Goal: Task Accomplishment & Management: Use online tool/utility

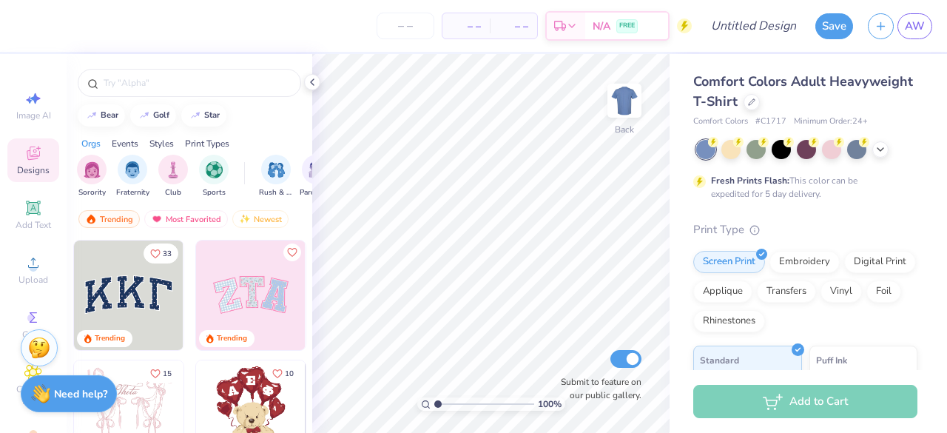
click at [750, 93] on span "Comfort Colors Adult Heavyweight T-Shirt" at bounding box center [803, 91] width 220 height 38
click at [755, 104] on icon at bounding box center [751, 100] width 7 height 7
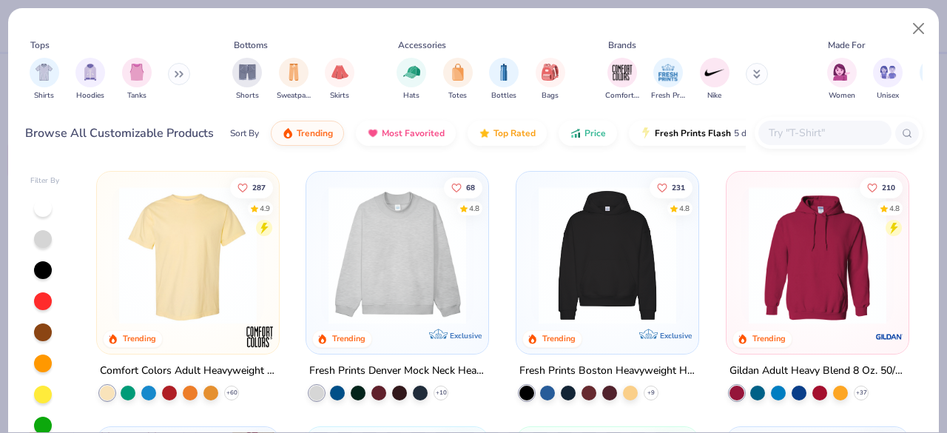
click at [821, 121] on div at bounding box center [824, 133] width 133 height 24
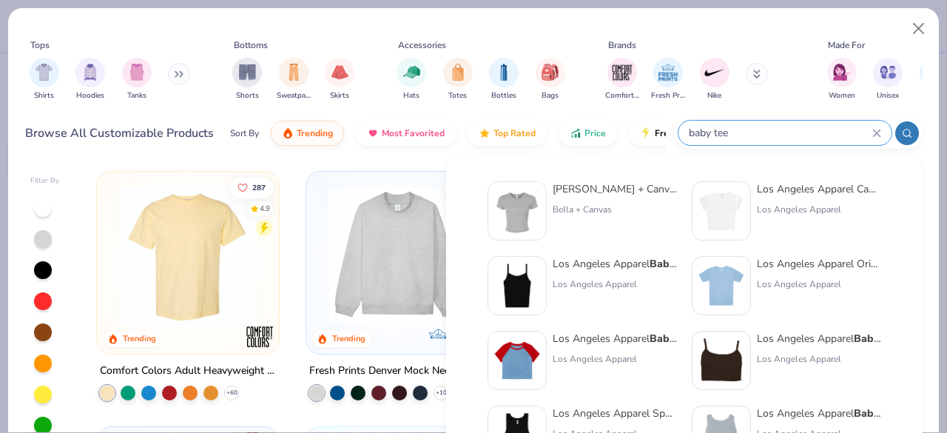
type input "baby tee"
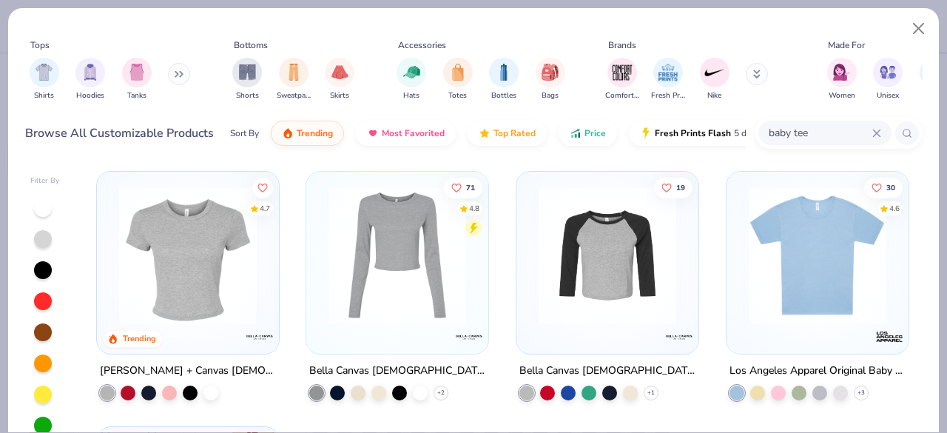
click at [183, 252] on img at bounding box center [188, 255] width 152 height 138
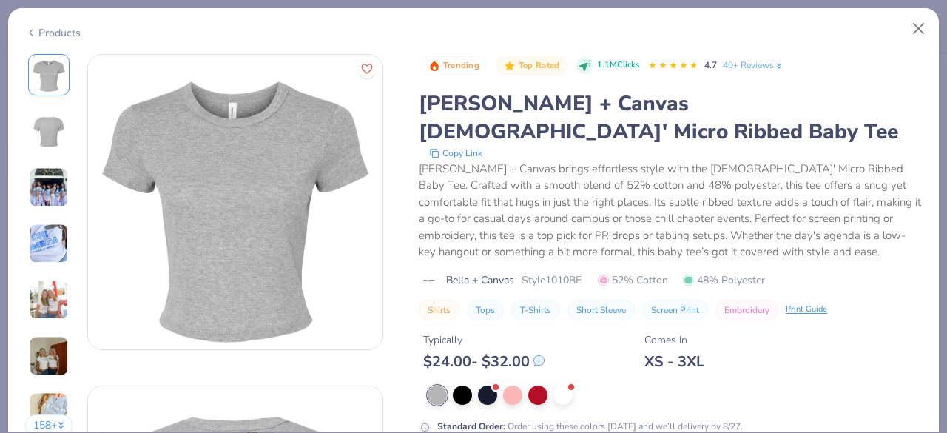
click at [475, 385] on div at bounding box center [674, 394] width 494 height 19
click at [484, 384] on div at bounding box center [487, 393] width 19 height 19
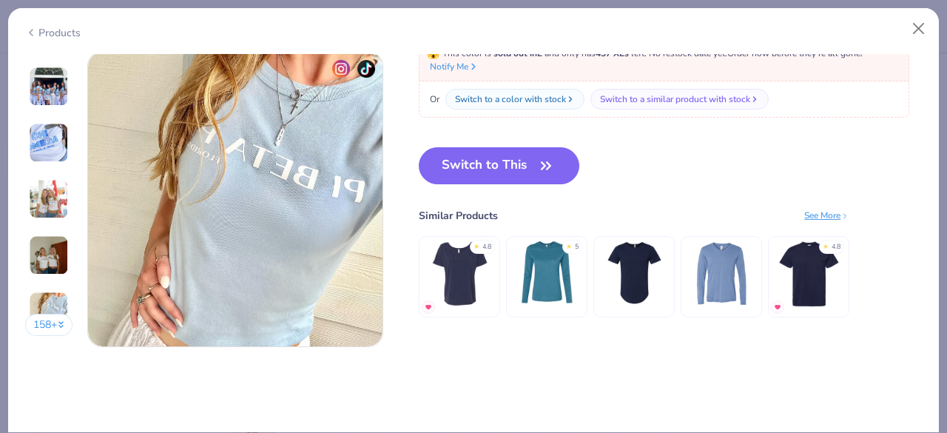
scroll to position [1885, 0]
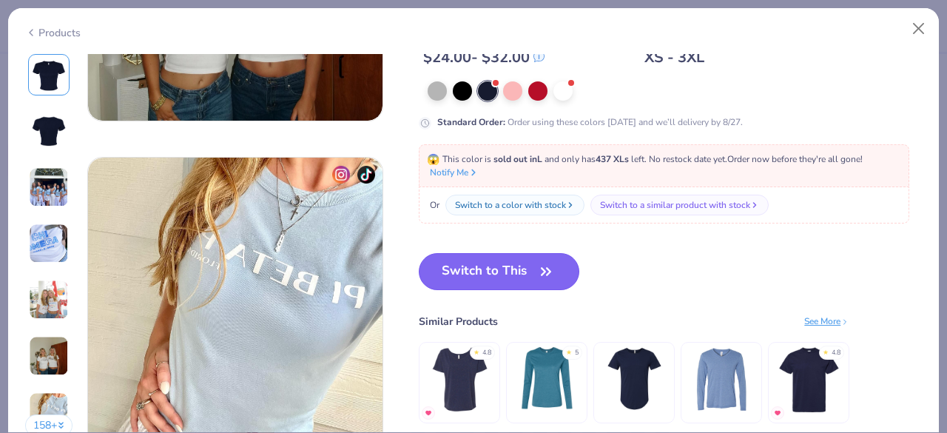
click at [527, 266] on button "Switch to This" at bounding box center [499, 271] width 160 height 37
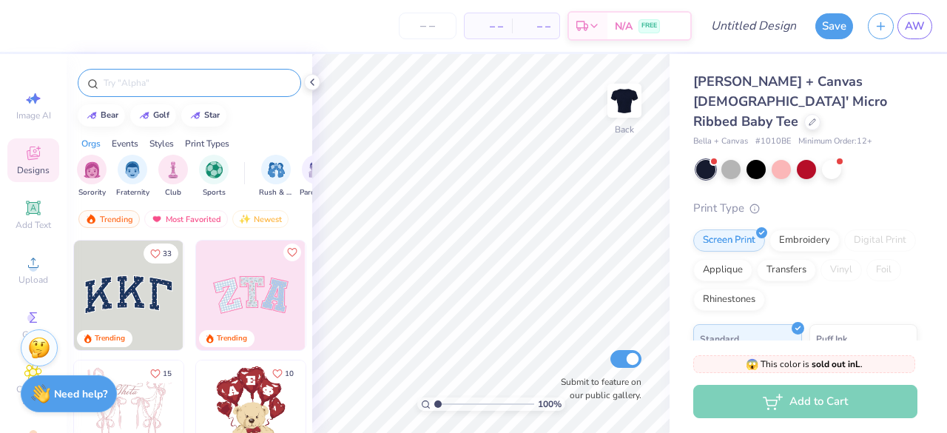
click at [179, 74] on div at bounding box center [189, 83] width 223 height 28
click at [173, 85] on input "text" at bounding box center [196, 82] width 189 height 15
type input "greek week"
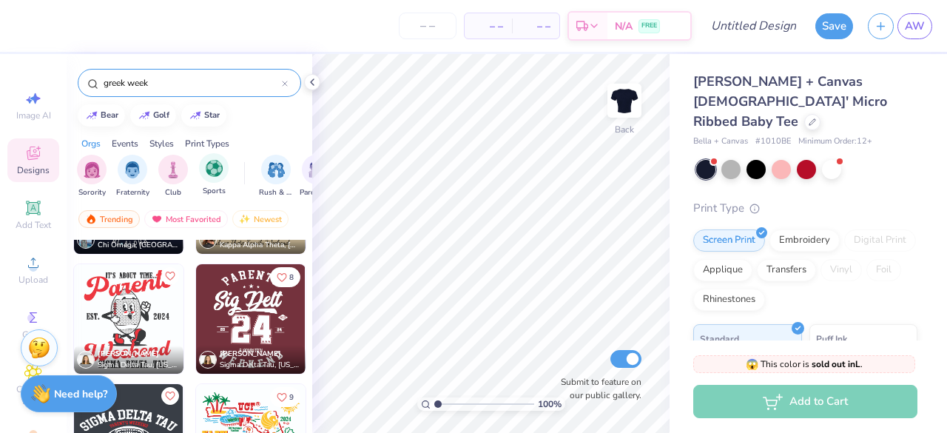
scroll to position [318, 0]
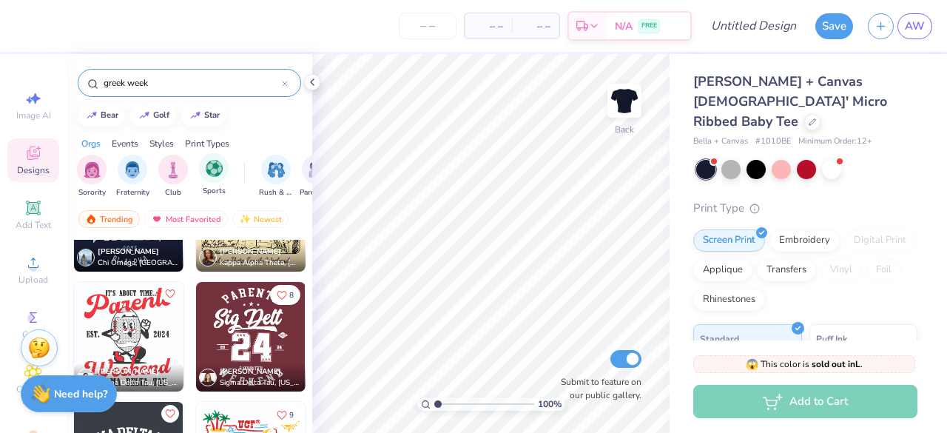
click at [225, 184] on div "Sports" at bounding box center [214, 175] width 30 height 44
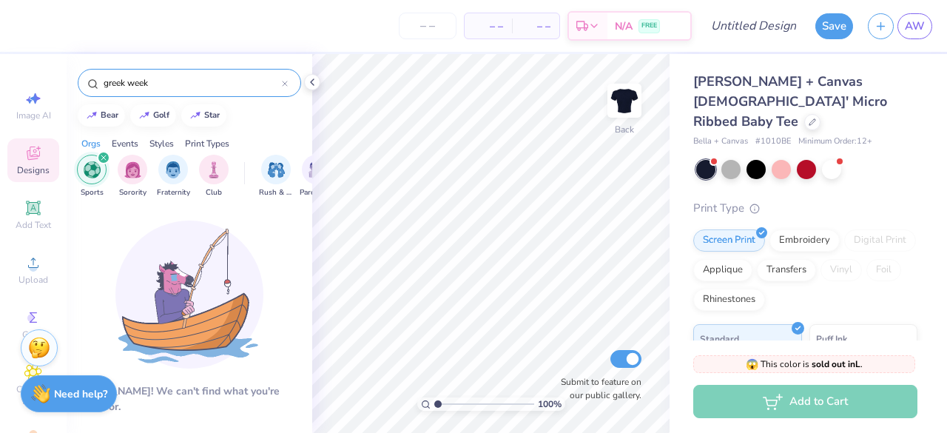
click at [278, 81] on input "greek week" at bounding box center [192, 82] width 180 height 15
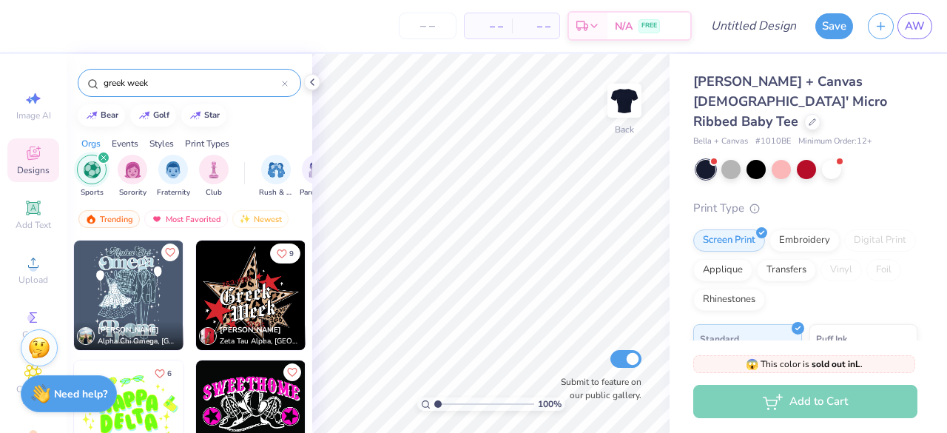
click at [284, 87] on div at bounding box center [285, 82] width 6 height 13
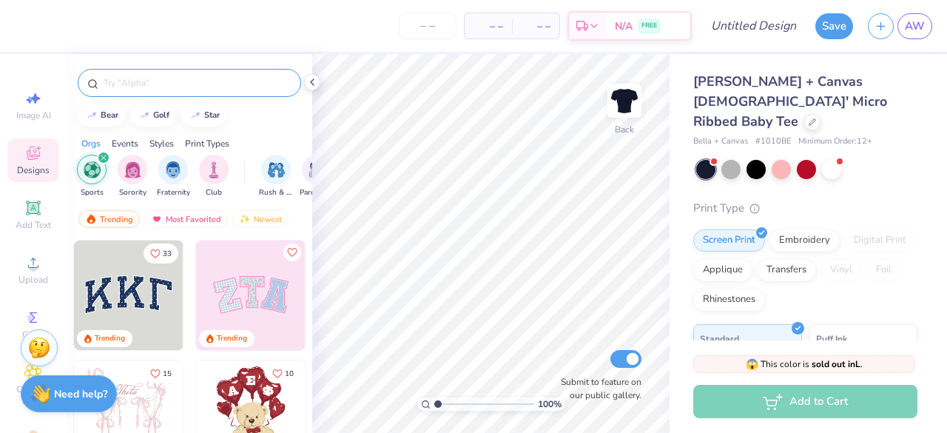
click at [88, 168] on img "filter for Sports" at bounding box center [92, 169] width 17 height 17
click at [214, 174] on img "filter for Sports" at bounding box center [214, 168] width 17 height 17
click at [131, 169] on img "filter for Sorority" at bounding box center [132, 168] width 17 height 17
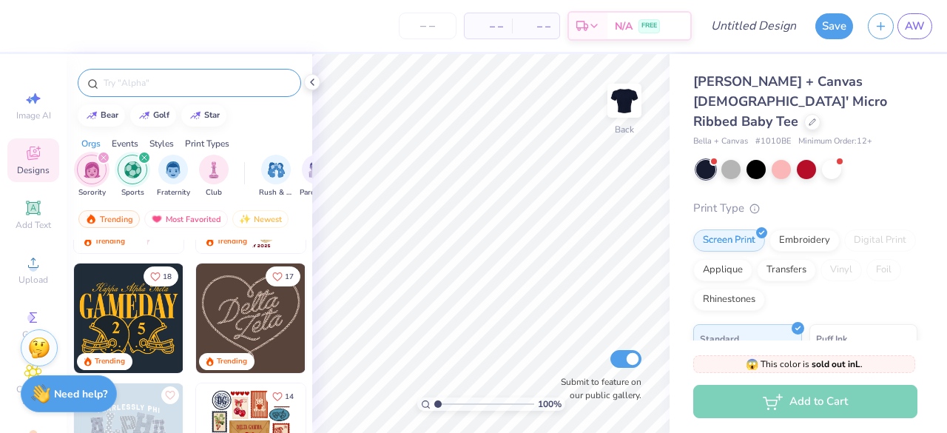
scroll to position [218, 0]
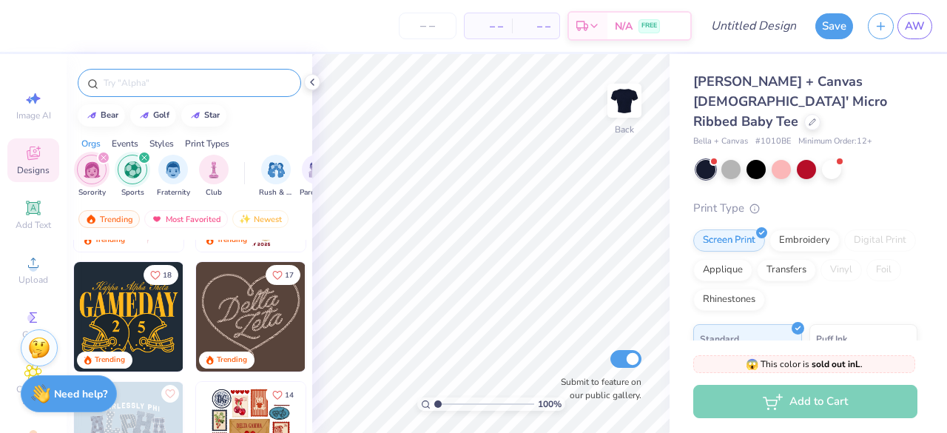
click at [143, 318] on img at bounding box center [128, 316] width 109 height 109
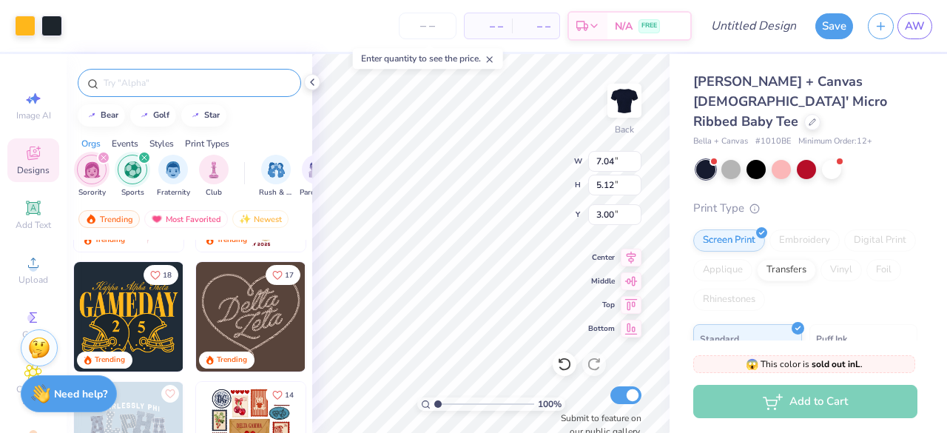
type input "7.04"
type input "5.12"
type input "9.62"
type input "6.99"
click at [844, 229] on div "Screen Print Embroidery Digital Print Applique Transfers Vinyl Foil Rhinestones" at bounding box center [805, 269] width 224 height 81
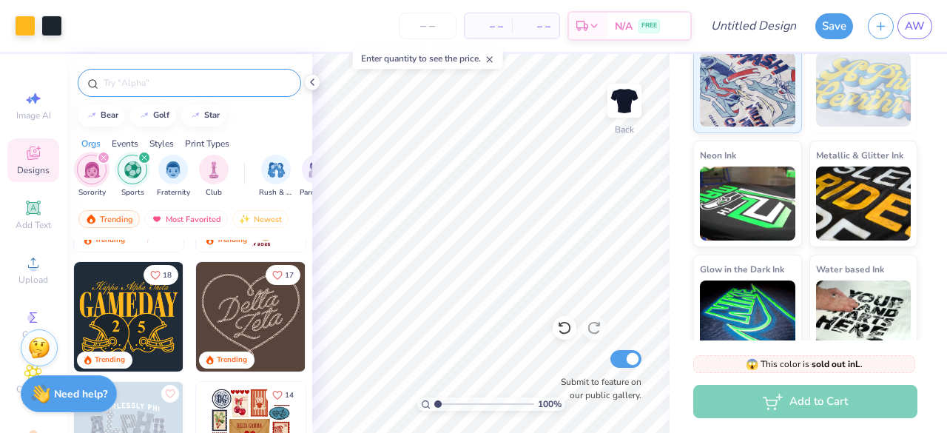
scroll to position [237, 0]
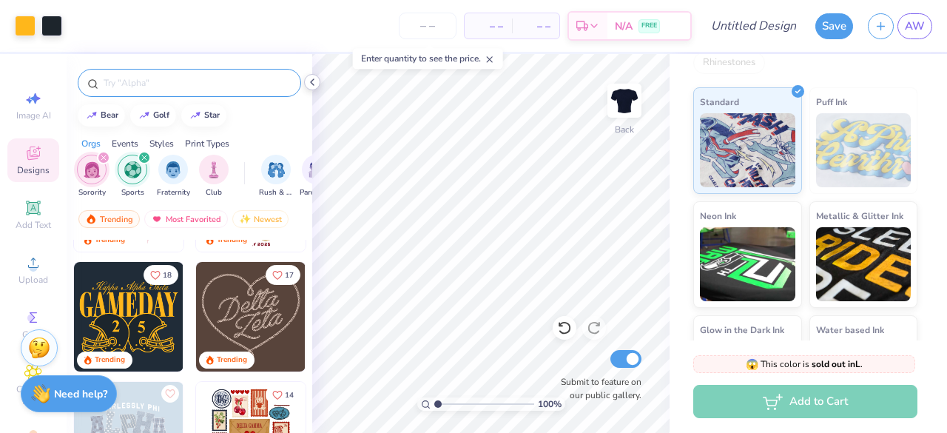
click at [315, 85] on icon at bounding box center [312, 82] width 12 height 12
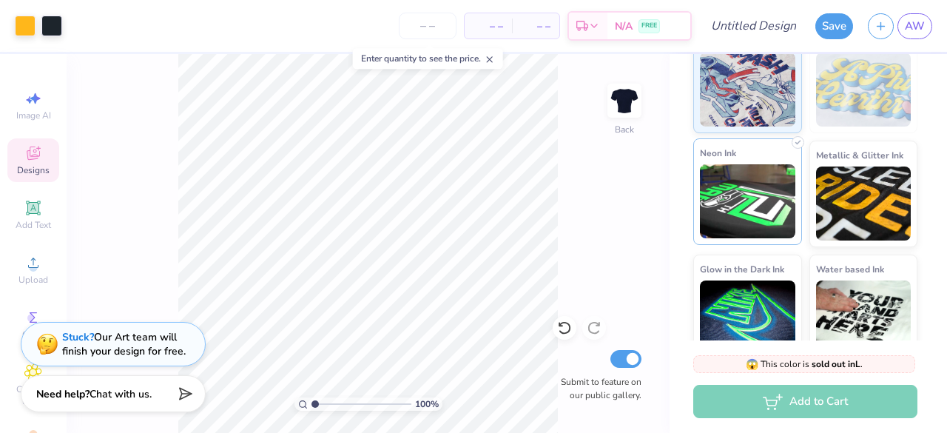
scroll to position [0, 0]
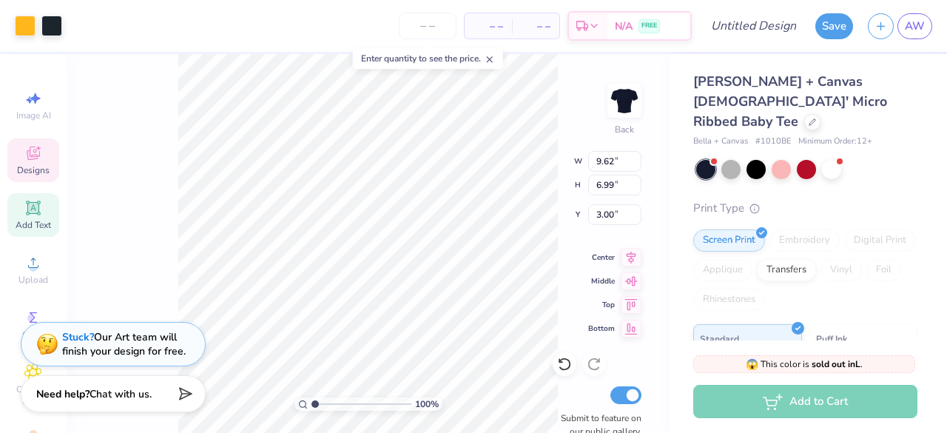
click at [27, 205] on icon at bounding box center [33, 207] width 14 height 14
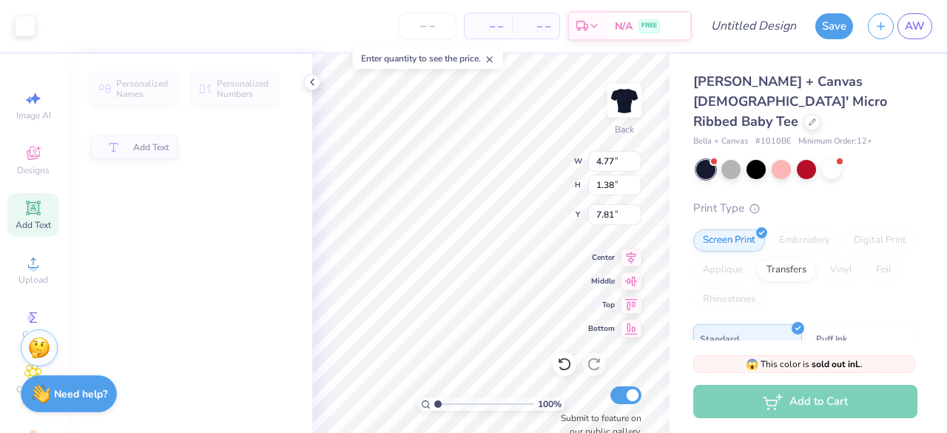
type input "4.77"
type input "1.38"
type input "7.81"
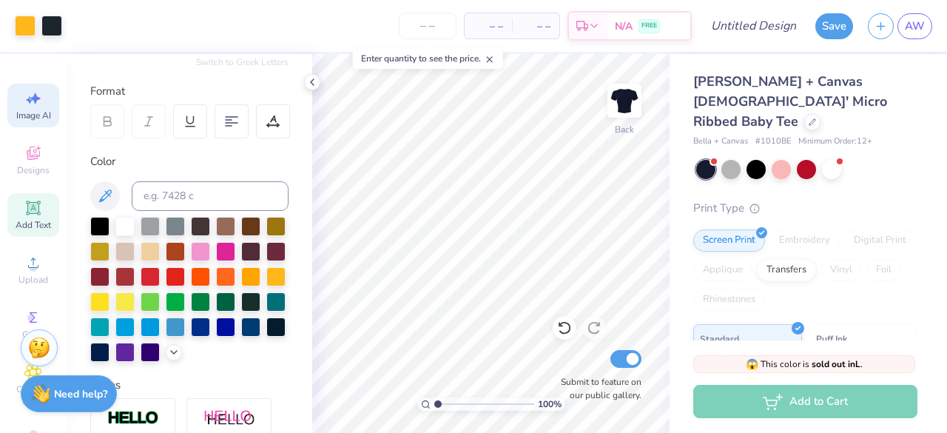
click at [33, 101] on icon at bounding box center [33, 98] width 18 height 18
select select "4"
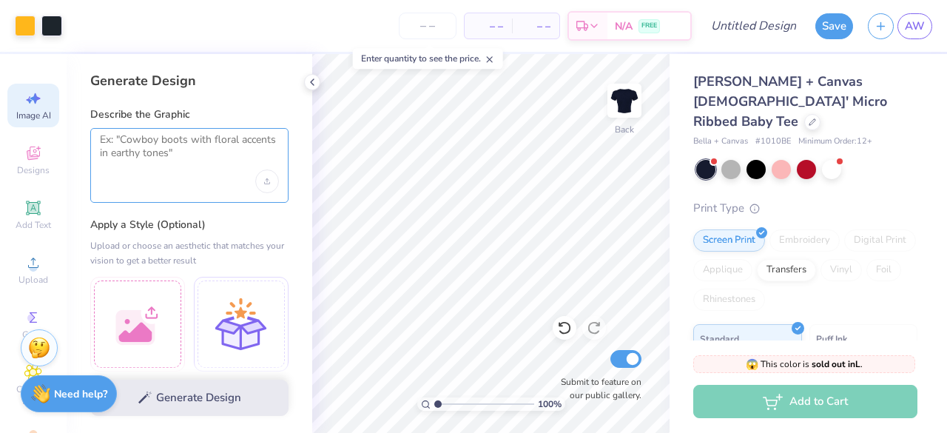
click at [192, 159] on textarea at bounding box center [189, 151] width 179 height 37
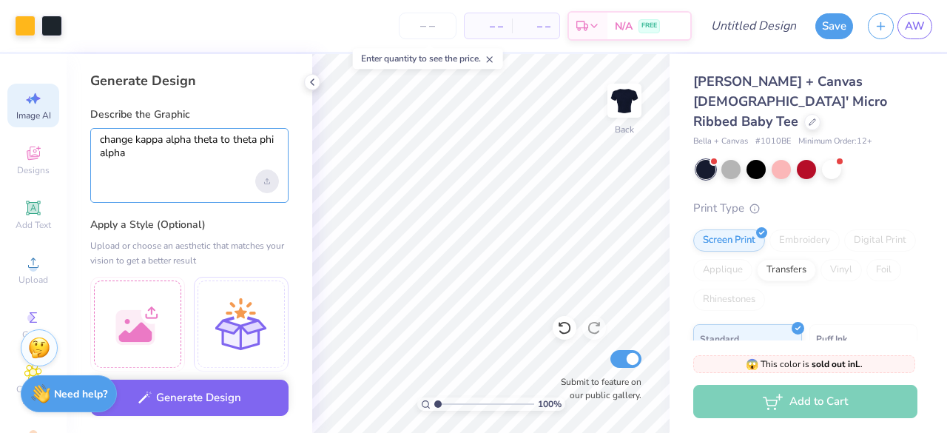
type textarea "change kappa alpha theta to theta phi alpha"
click at [272, 182] on div "Upload image" at bounding box center [267, 181] width 24 height 24
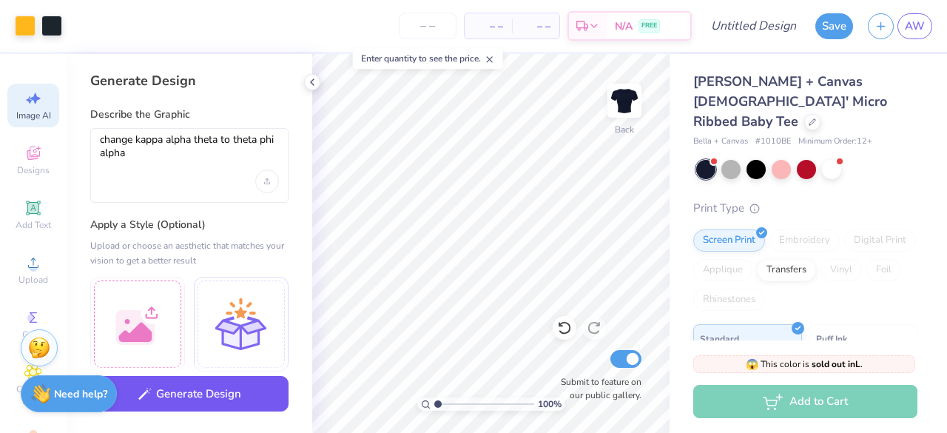
click at [232, 404] on button "Generate Design" at bounding box center [189, 394] width 198 height 36
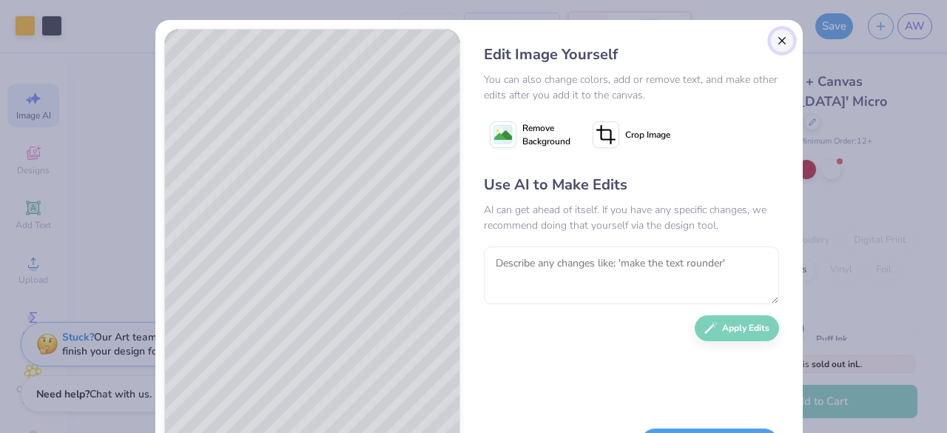
click at [781, 43] on button "Close" at bounding box center [782, 41] width 24 height 24
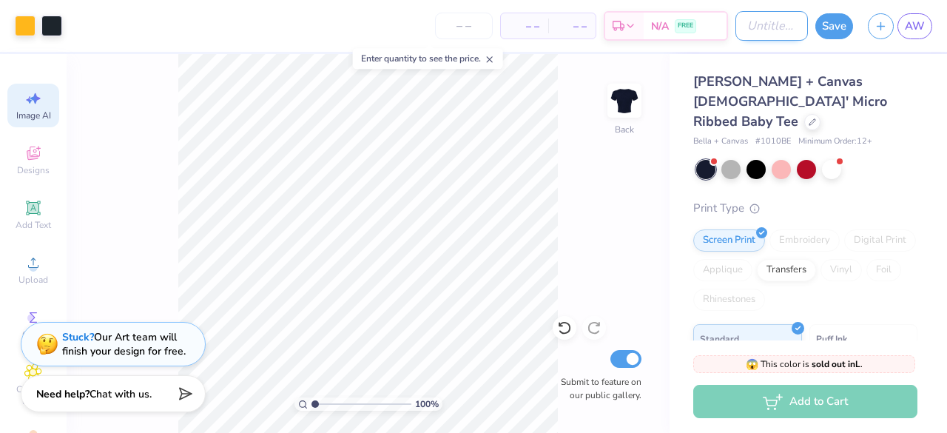
click at [769, 29] on input "Design Title" at bounding box center [771, 26] width 72 height 30
click at [559, 30] on div "– – Total" at bounding box center [535, 25] width 47 height 25
click at [522, 27] on span "– –" at bounding box center [536, 26] width 30 height 16
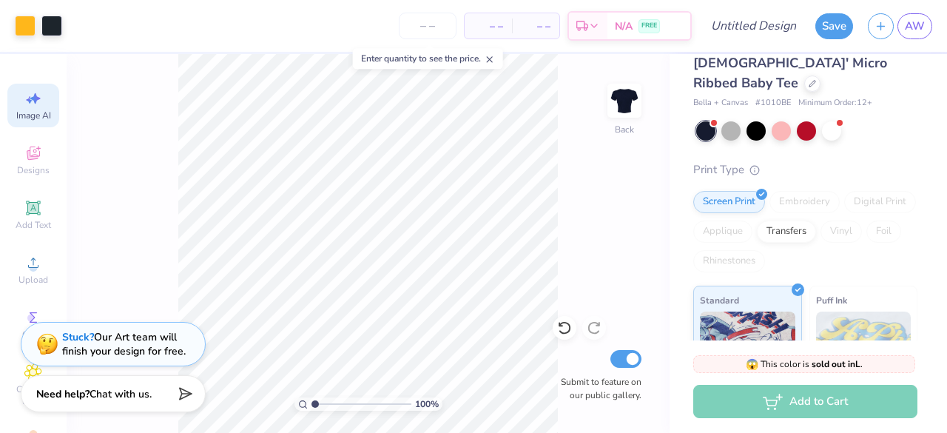
scroll to position [2, 0]
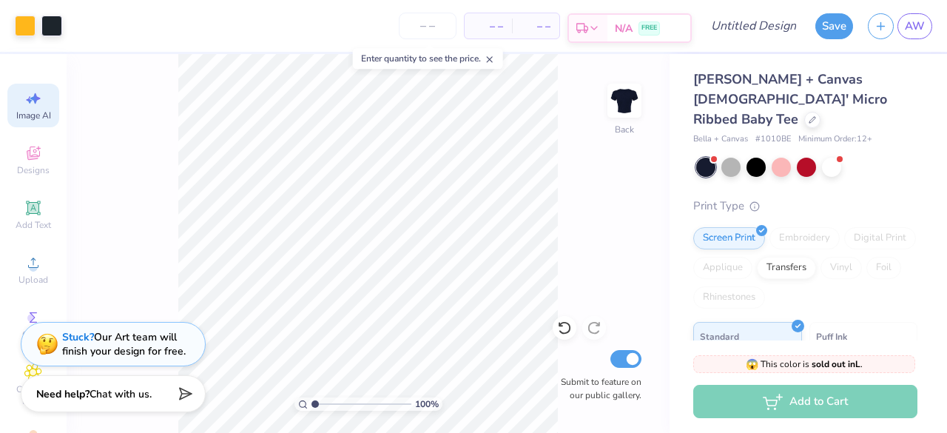
click at [611, 27] on div "N/A FREE" at bounding box center [648, 28] width 83 height 27
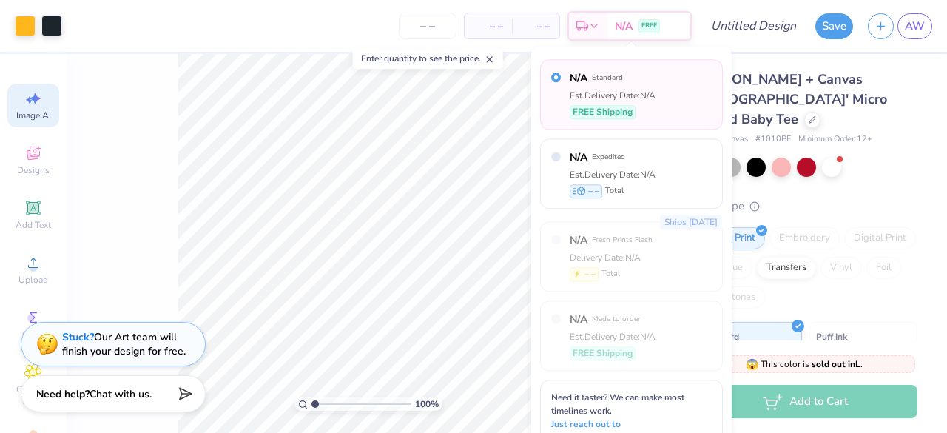
click at [510, 35] on div "– – Per Item" at bounding box center [487, 25] width 47 height 25
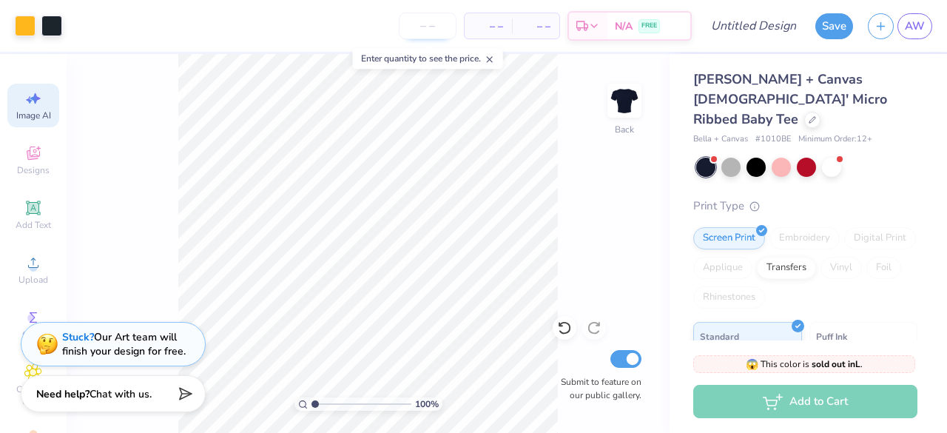
click at [444, 33] on input "number" at bounding box center [428, 26] width 58 height 27
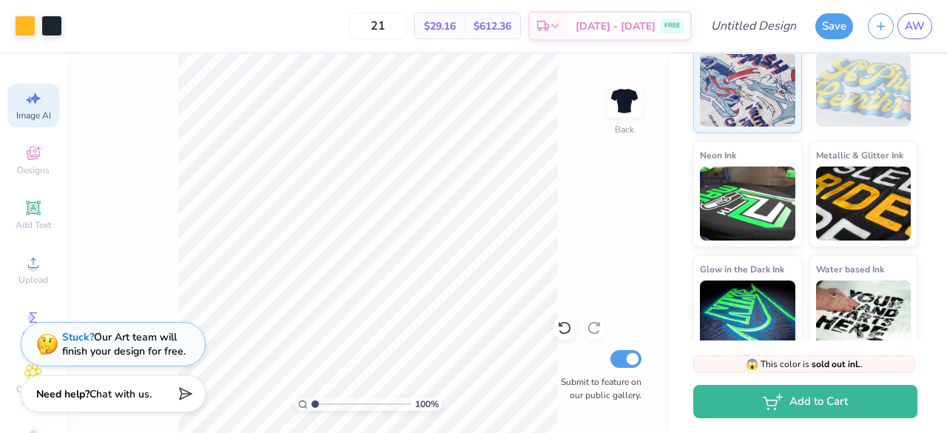
scroll to position [0, 0]
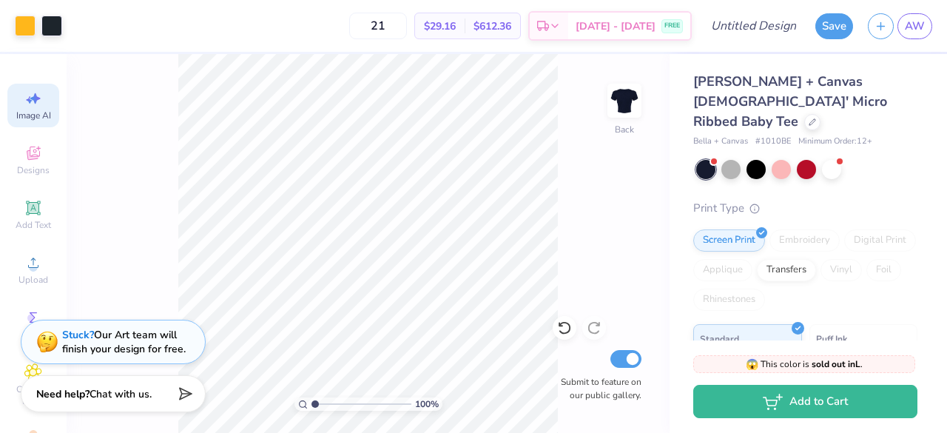
type input "21"
click at [138, 332] on div "Stuck? Our Art team will finish your design for free." at bounding box center [124, 342] width 124 height 28
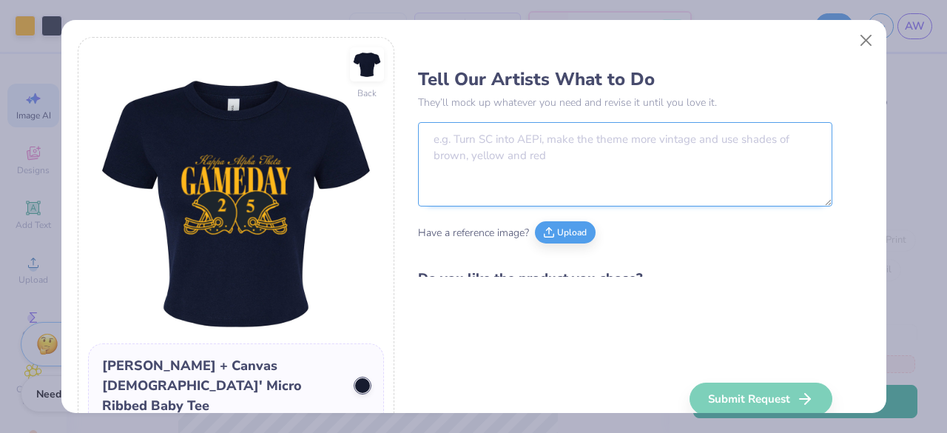
click at [578, 143] on textarea at bounding box center [625, 164] width 414 height 84
click at [578, 143] on textarea "c" at bounding box center [625, 164] width 414 height 84
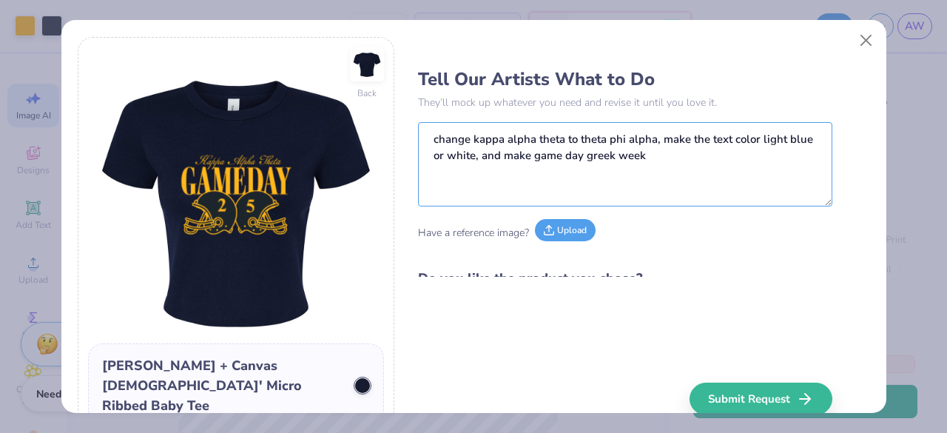
scroll to position [54, 0]
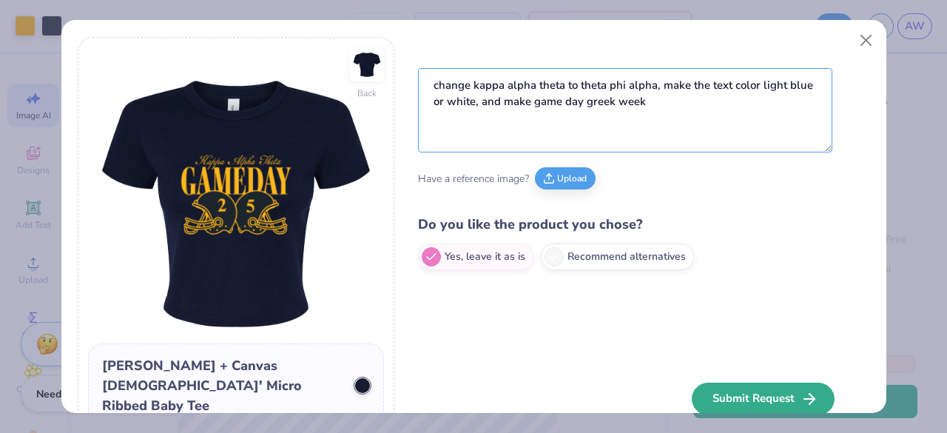
type textarea "change kappa alpha theta to theta phi alpha, make the text color light blue or …"
click at [768, 388] on button "Submit Request" at bounding box center [763, 398] width 143 height 33
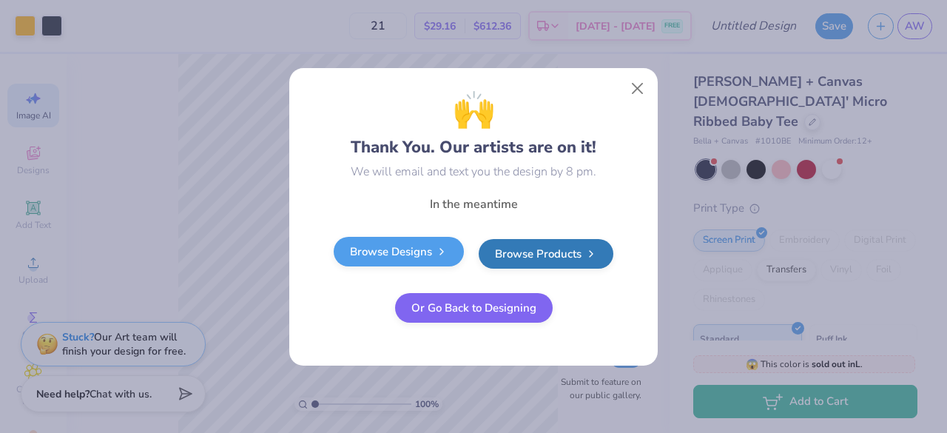
click at [420, 248] on link "Browse Designs" at bounding box center [399, 252] width 130 height 30
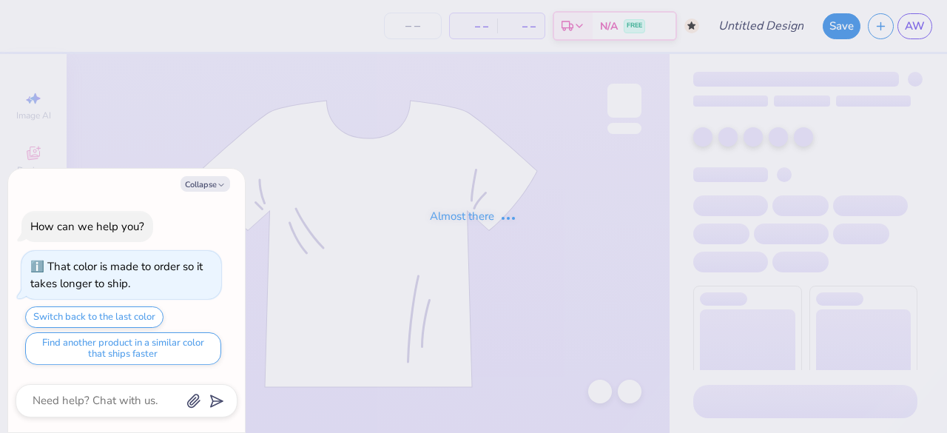
click at [205, 197] on div "Collapse How can we help you? That color is made to order so it takes longer to…" at bounding box center [126, 301] width 237 height 264
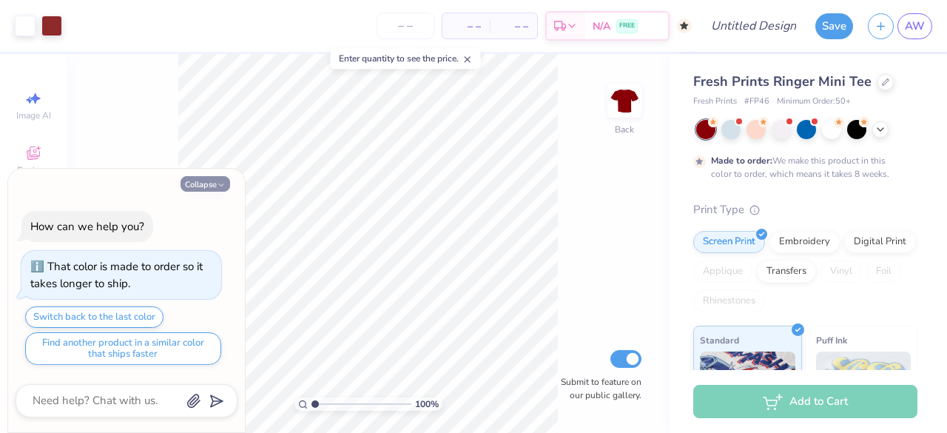
click at [207, 180] on button "Collapse" at bounding box center [205, 184] width 50 height 16
type textarea "x"
